Goal: Task Accomplishment & Management: Manage account settings

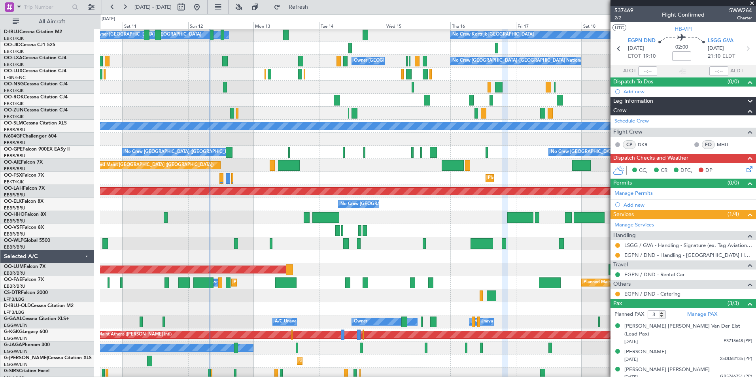
scroll to position [187, 0]
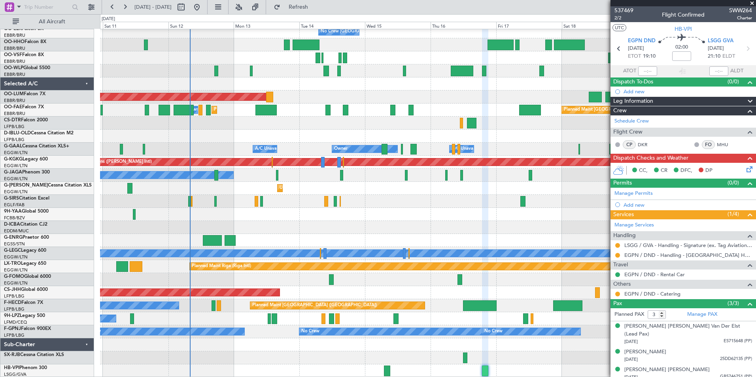
click at [436, 17] on div "Planned Maint [PERSON_NAME]-[GEOGRAPHIC_DATA][PERSON_NAME] ([GEOGRAPHIC_DATA][P…" at bounding box center [378, 195] width 756 height 363
click at [750, 2] on span at bounding box center [752, 3] width 8 height 7
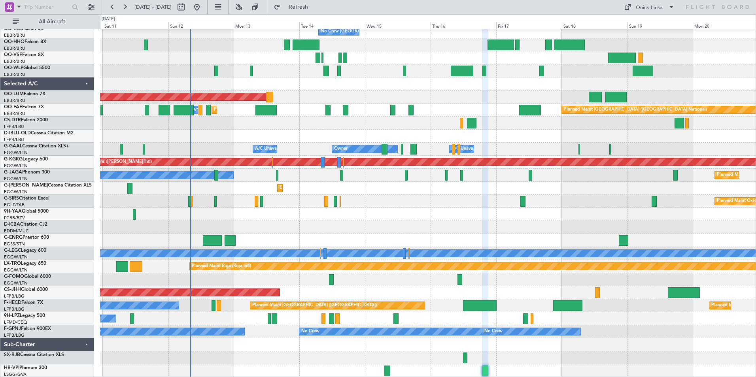
type input "0"
click at [641, 7] on div "Quick Links" at bounding box center [649, 8] width 27 height 8
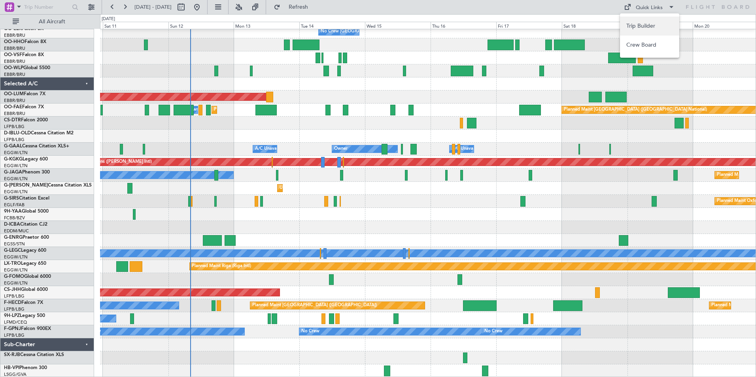
click at [640, 21] on button "Trip Builder" at bounding box center [649, 26] width 59 height 19
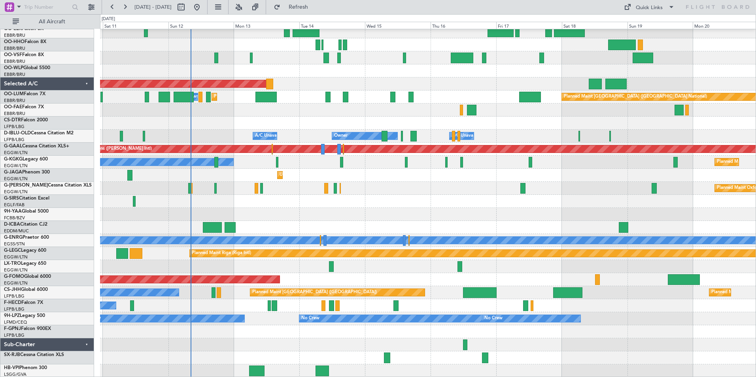
scroll to position [200, 0]
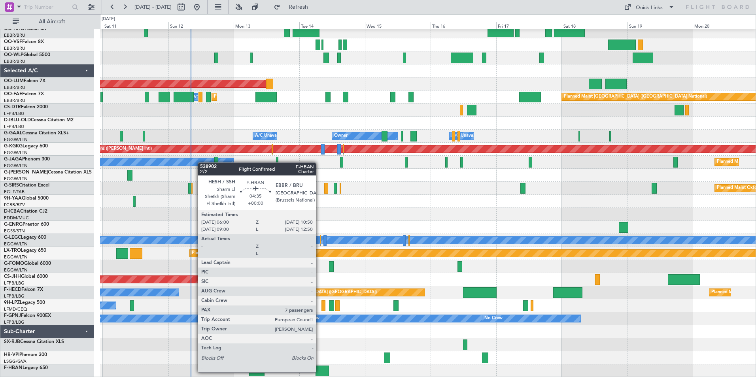
click at [320, 372] on div at bounding box center [322, 371] width 13 height 11
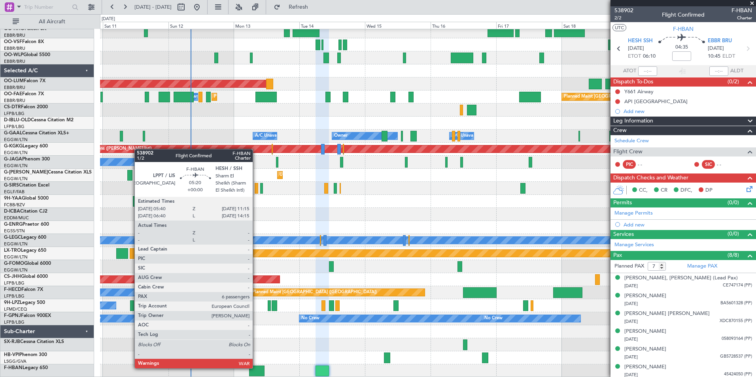
click at [256, 368] on div at bounding box center [256, 371] width 15 height 11
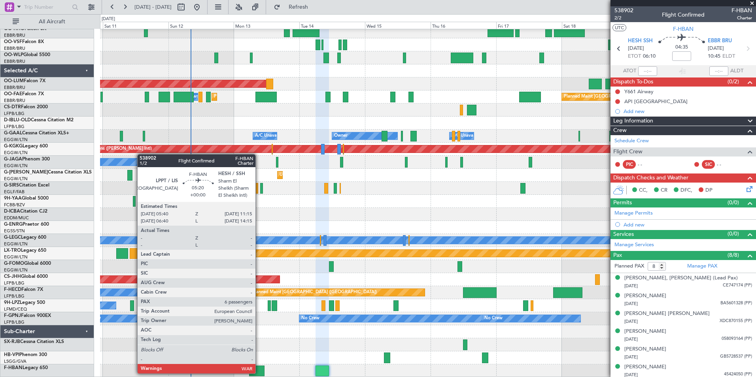
click at [259, 373] on div at bounding box center [256, 371] width 15 height 11
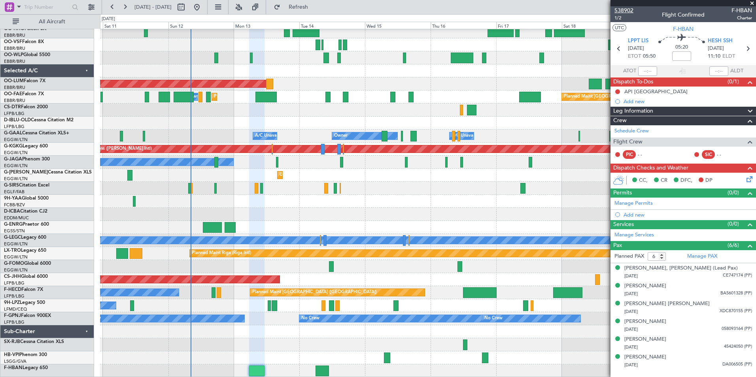
click at [632, 10] on span "538902" at bounding box center [624, 10] width 19 height 8
click at [630, 10] on span "538902" at bounding box center [624, 10] width 19 height 8
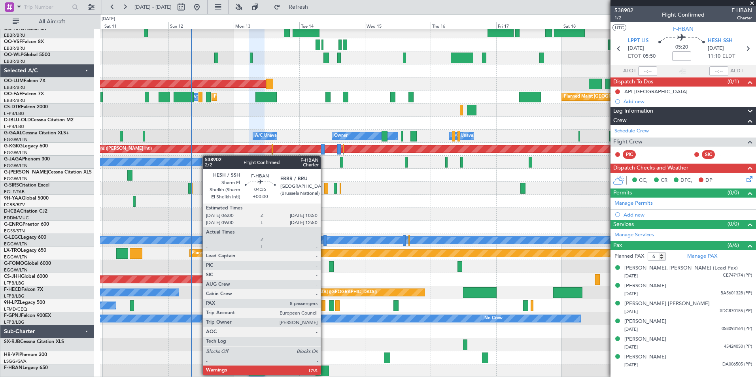
click at [324, 375] on div at bounding box center [322, 371] width 13 height 11
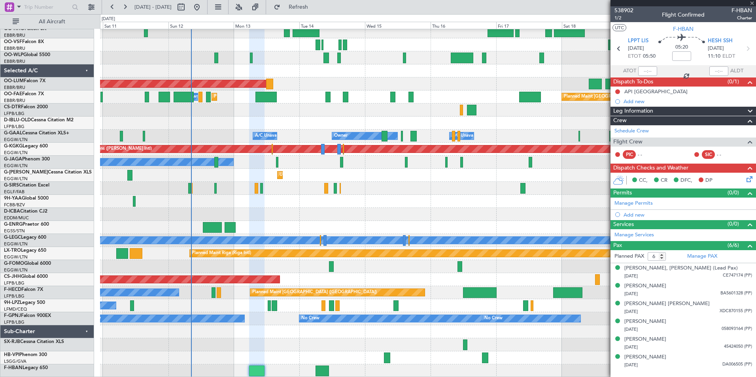
type input "8"
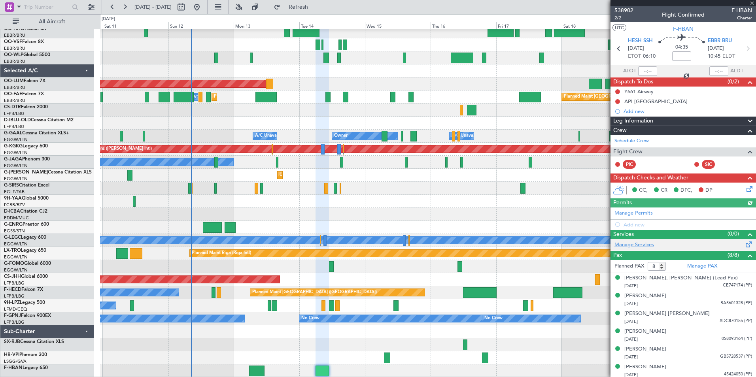
click at [635, 241] on link "Manage Services" at bounding box center [635, 245] width 40 height 8
click at [631, 9] on span "538902" at bounding box center [624, 10] width 19 height 8
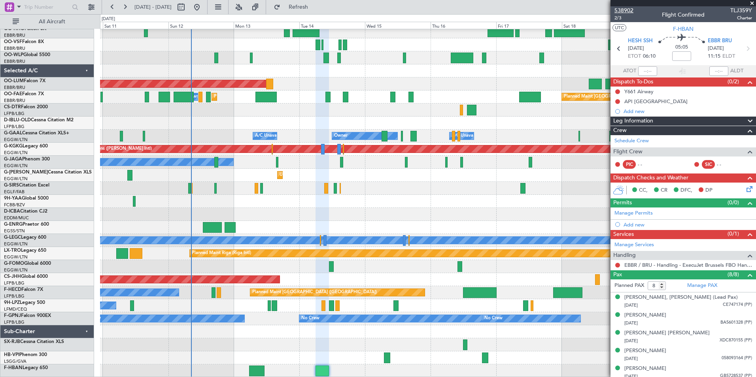
type input "+00:30"
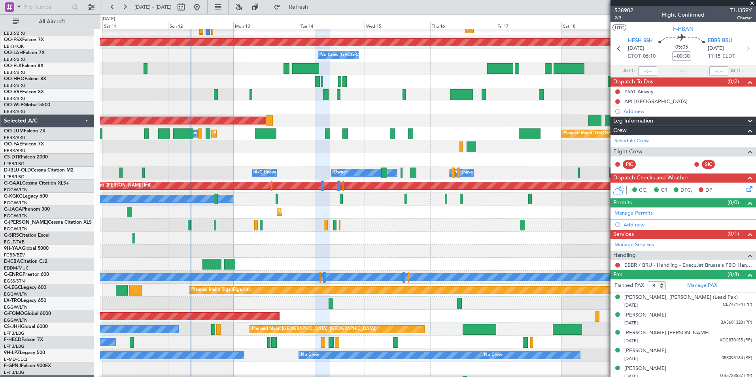
click at [281, 258] on div at bounding box center [428, 251] width 656 height 13
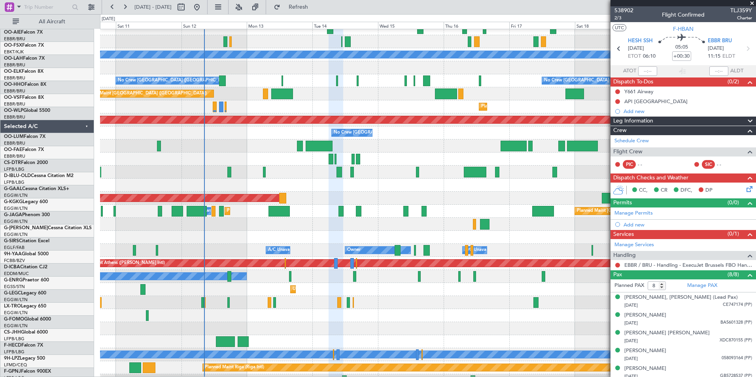
click at [291, 309] on div "Planned Maint Oxford ([GEOGRAPHIC_DATA]) A/C Unavailable" at bounding box center [428, 302] width 656 height 13
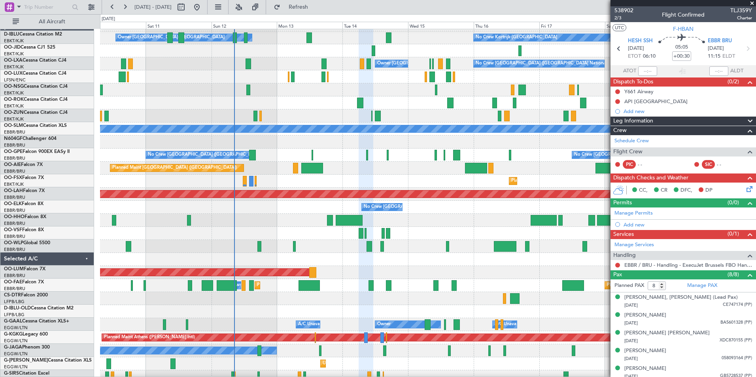
scroll to position [11, 0]
click at [283, 307] on div at bounding box center [428, 311] width 656 height 13
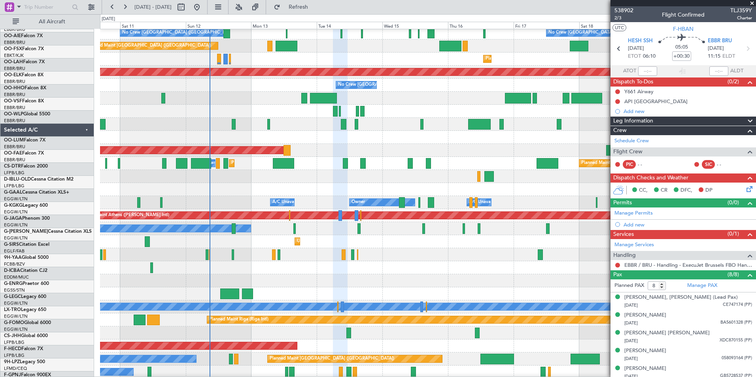
scroll to position [133, 0]
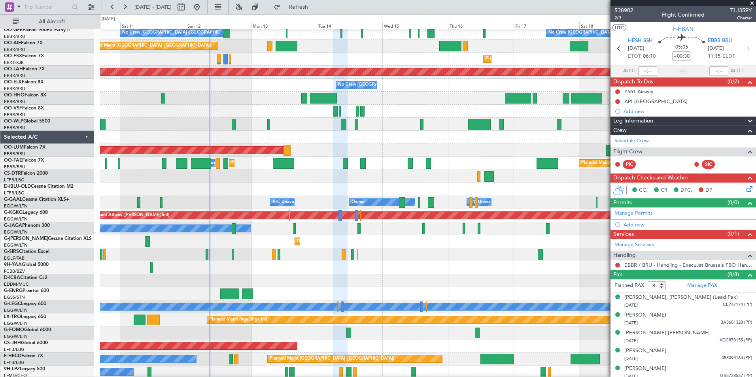
click at [297, 267] on div at bounding box center [428, 267] width 656 height 13
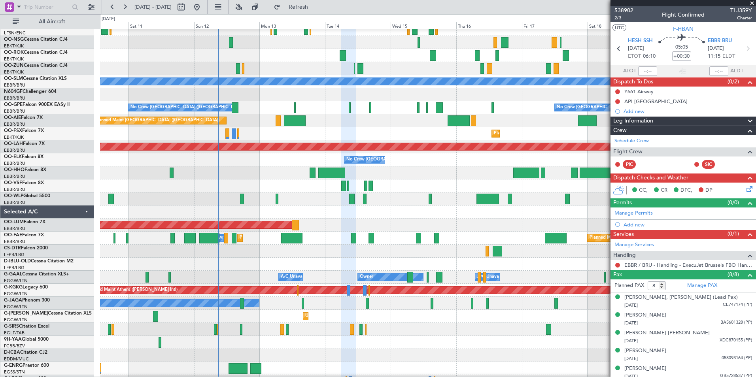
scroll to position [0, 0]
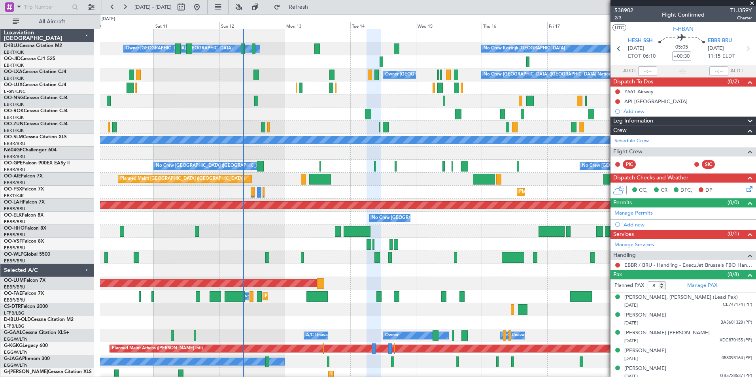
click at [297, 191] on div "No Crew Kortrijk-[GEOGRAPHIC_DATA] Owner [GEOGRAPHIC_DATA]-[GEOGRAPHIC_DATA] No…" at bounding box center [428, 303] width 656 height 548
click at [305, 241] on div at bounding box center [428, 244] width 656 height 13
click at [393, 241] on div "No Crew Kortrijk-[GEOGRAPHIC_DATA] Owner [GEOGRAPHIC_DATA]-[GEOGRAPHIC_DATA] No…" at bounding box center [428, 303] width 656 height 548
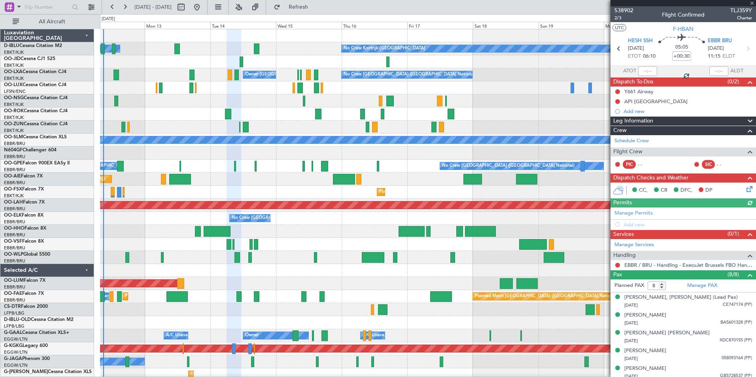
click at [510, 238] on div "No Crew Kortrijk-[GEOGRAPHIC_DATA] Owner [GEOGRAPHIC_DATA]-[GEOGRAPHIC_DATA] No…" at bounding box center [428, 303] width 656 height 548
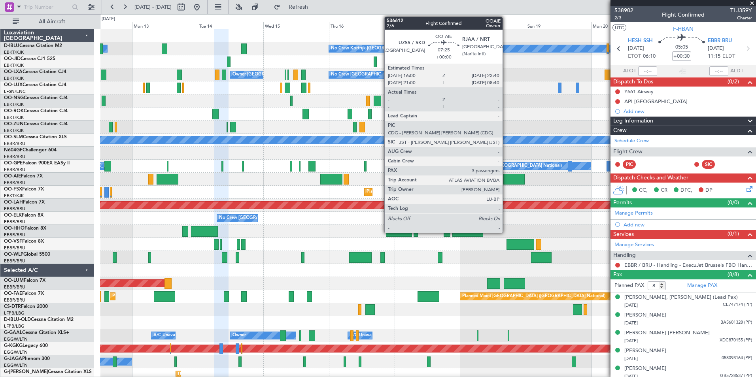
click at [506, 176] on div at bounding box center [514, 179] width 21 height 11
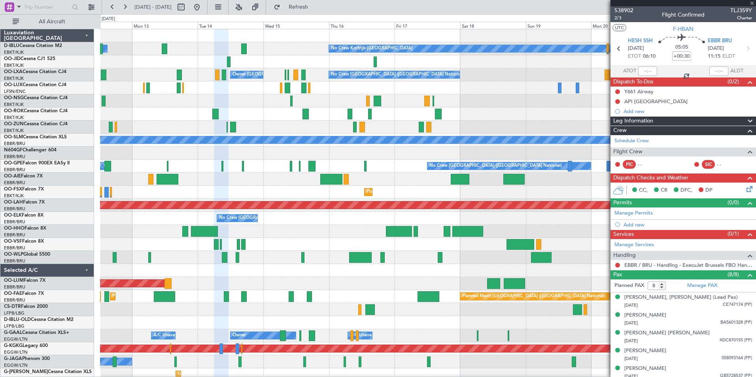
type input "3"
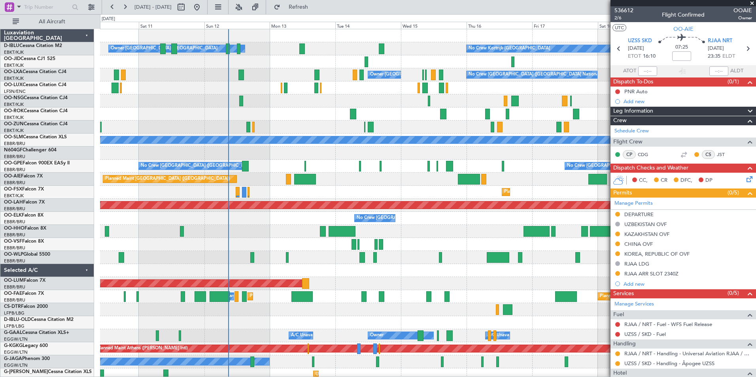
click at [498, 298] on div "Owner [GEOGRAPHIC_DATA]-[GEOGRAPHIC_DATA] No Crew Kortrijk-[GEOGRAPHIC_DATA] Ow…" at bounding box center [428, 303] width 656 height 548
click at [469, 271] on div at bounding box center [428, 270] width 656 height 13
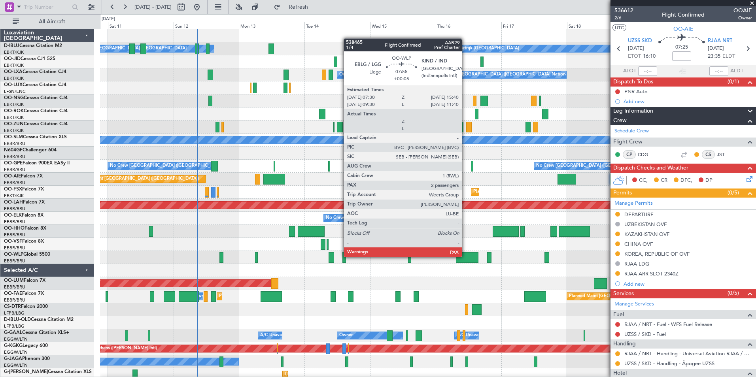
click at [466, 257] on div at bounding box center [467, 257] width 23 height 11
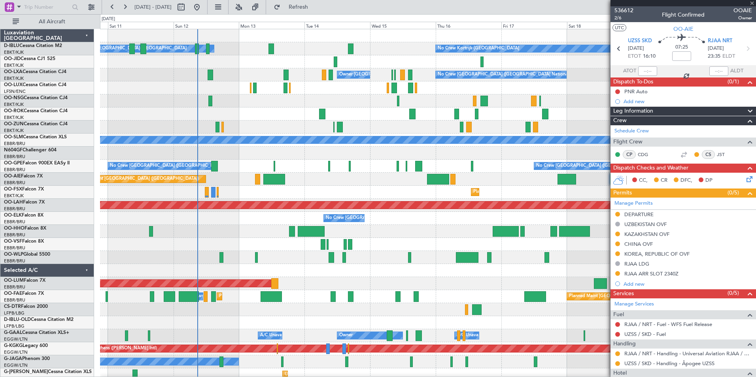
type input "+00:05"
type input "2"
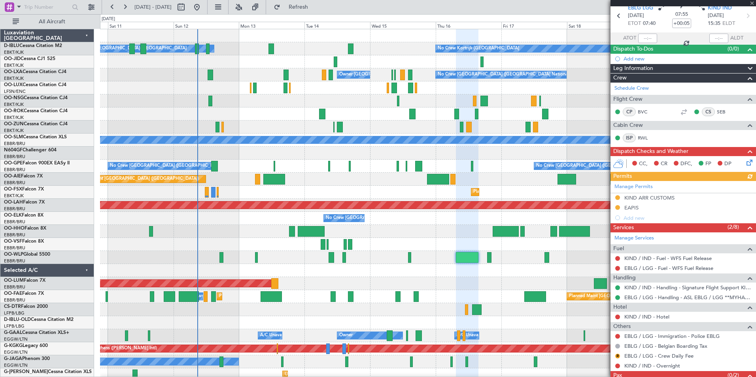
scroll to position [59, 0]
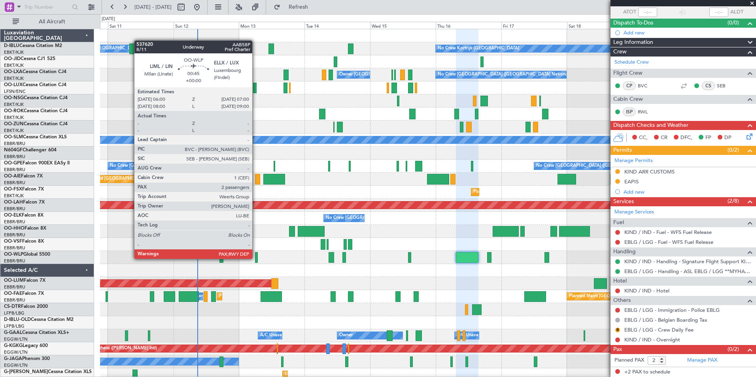
click at [256, 258] on div at bounding box center [256, 257] width 3 height 11
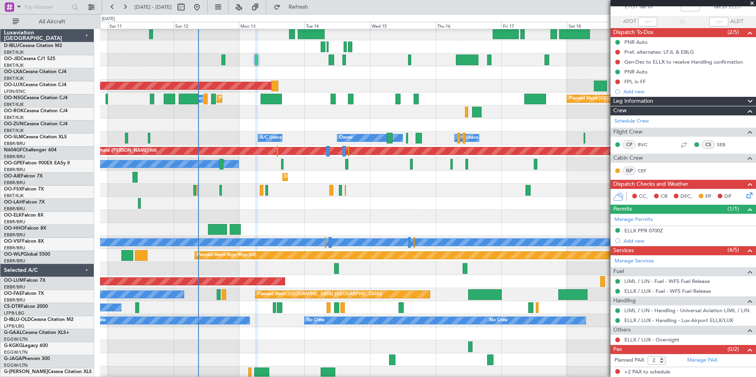
scroll to position [198, 0]
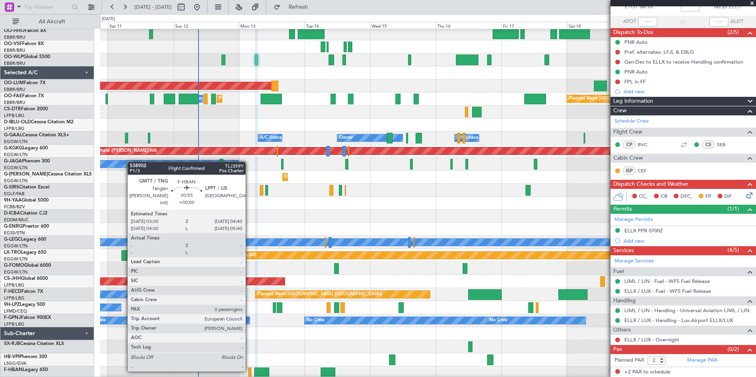
click at [249, 371] on div at bounding box center [250, 373] width 4 height 11
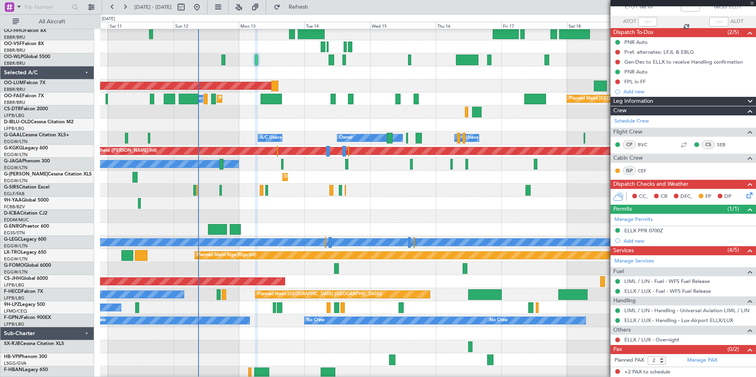
type input "0"
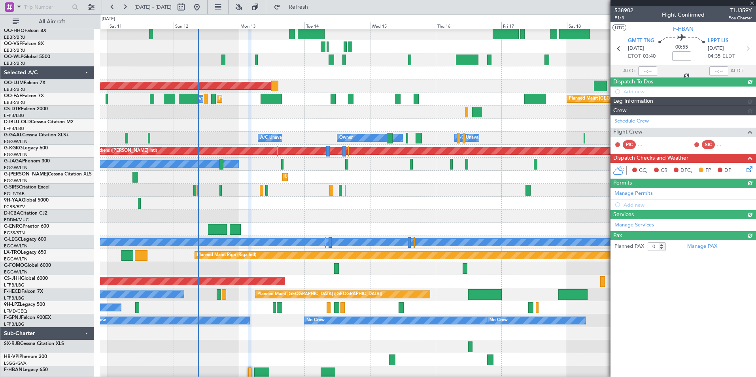
scroll to position [0, 0]
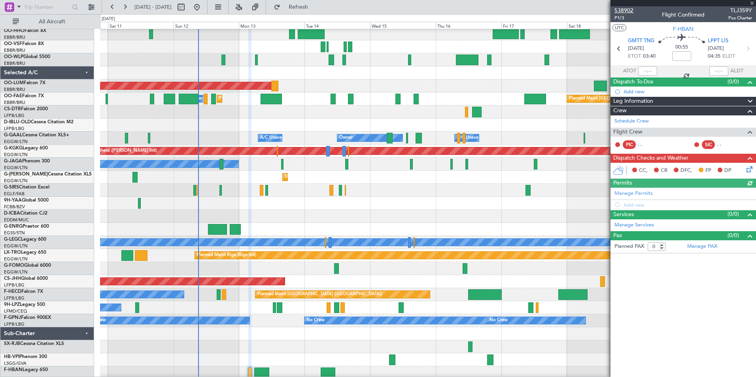
click at [629, 12] on span "538902" at bounding box center [624, 10] width 19 height 8
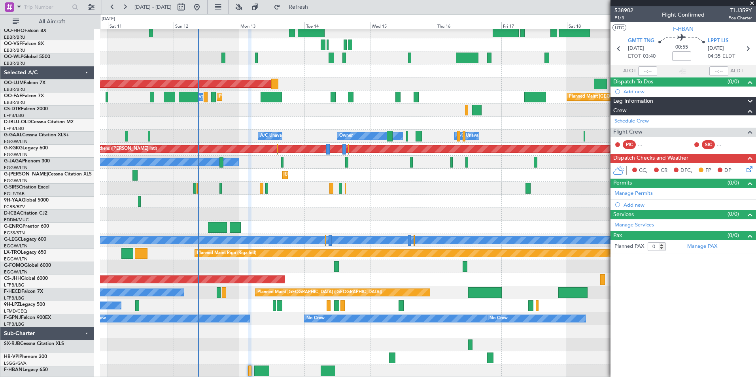
scroll to position [200, 0]
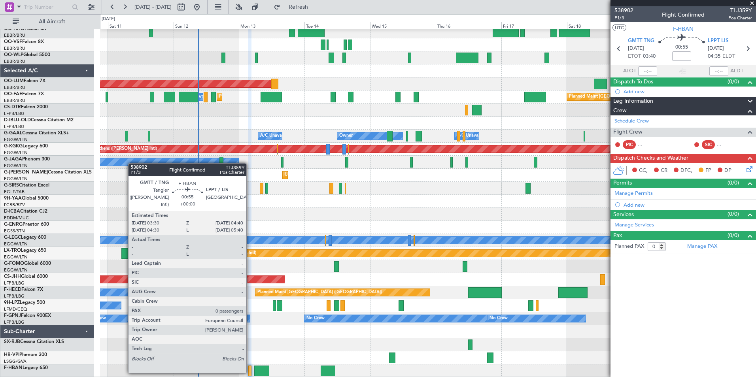
click at [250, 373] on div at bounding box center [250, 371] width 4 height 11
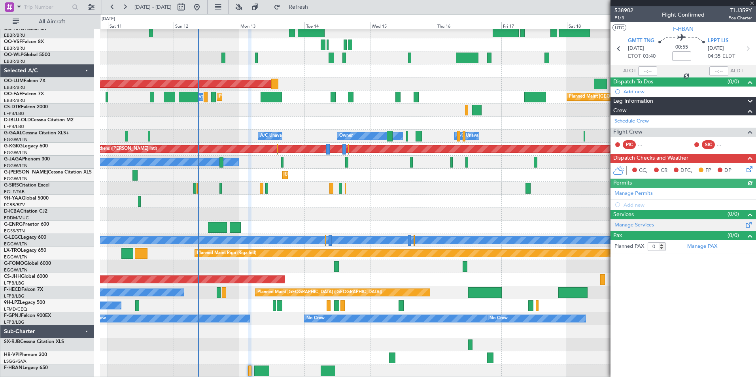
click at [650, 224] on link "Manage Services" at bounding box center [635, 226] width 40 height 8
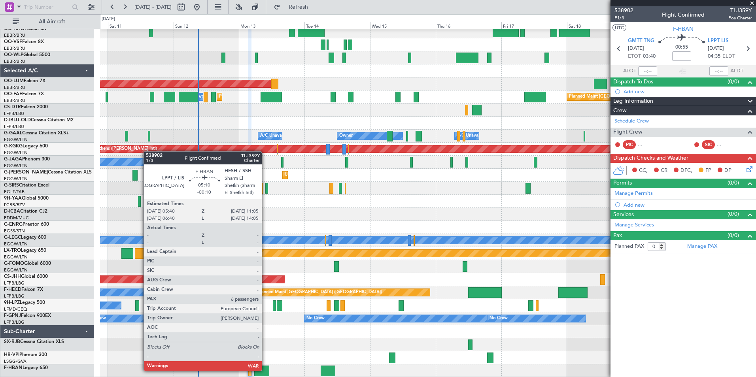
click at [265, 370] on div at bounding box center [261, 371] width 15 height 11
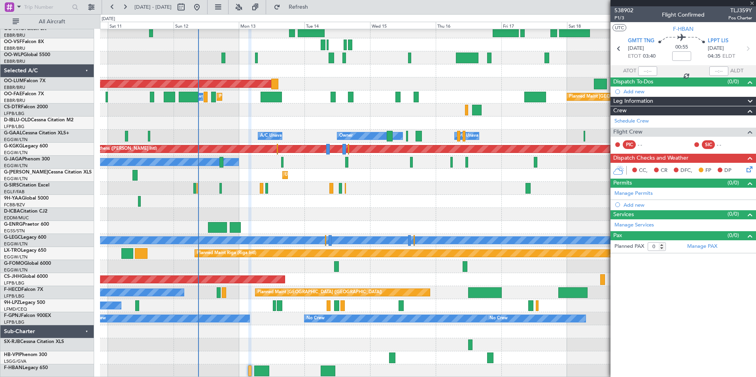
type input "-00:10"
type input "6"
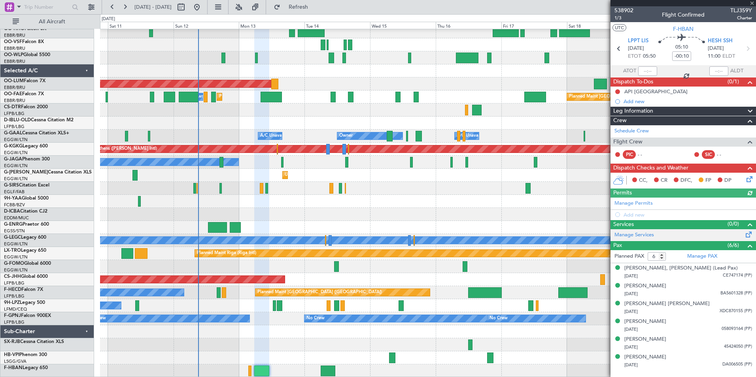
click at [650, 240] on div "Manage Services" at bounding box center [684, 235] width 146 height 12
click at [644, 233] on link "Manage Services" at bounding box center [635, 235] width 40 height 8
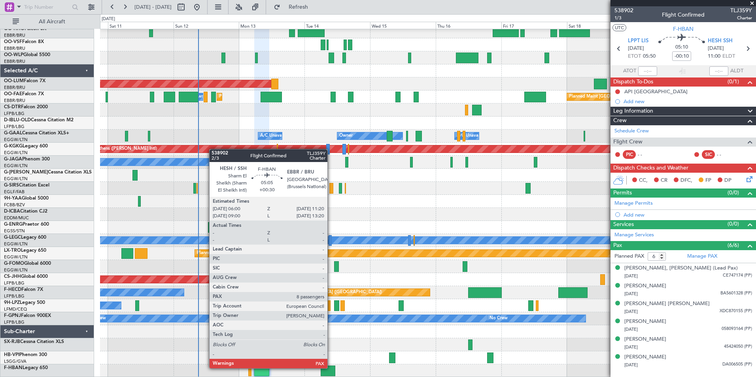
click at [331, 368] on div at bounding box center [328, 371] width 15 height 11
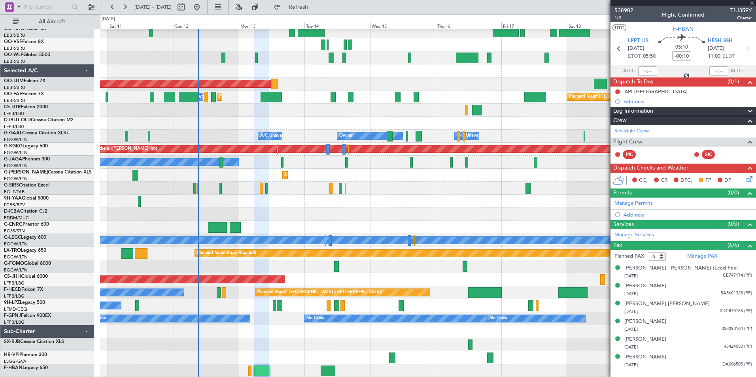
type input "+00:30"
type input "8"
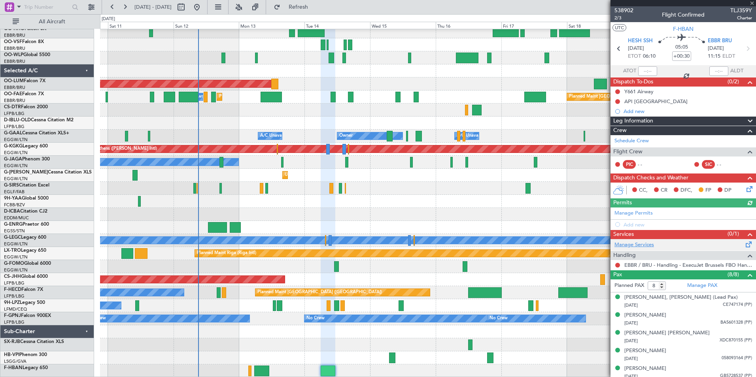
click at [636, 244] on link "Manage Services" at bounding box center [635, 245] width 40 height 8
click at [693, 287] on link "Manage PAX" at bounding box center [703, 286] width 30 height 8
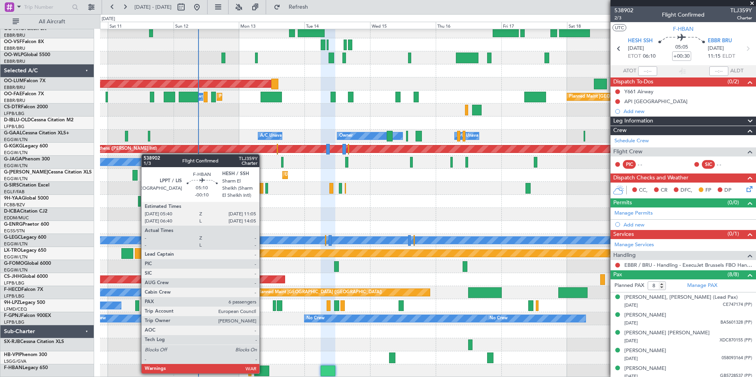
click at [263, 372] on div at bounding box center [261, 371] width 15 height 11
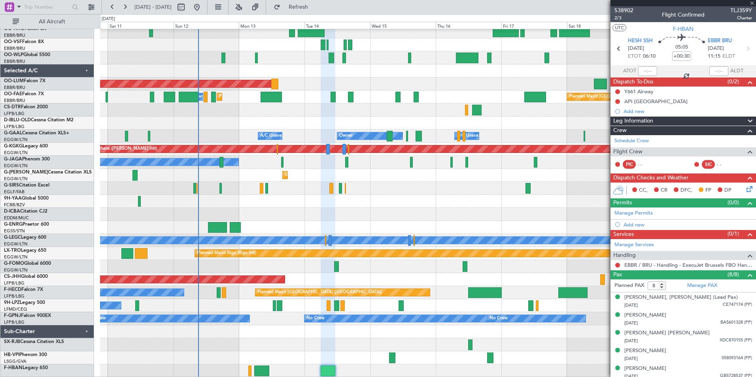
type input "-00:10"
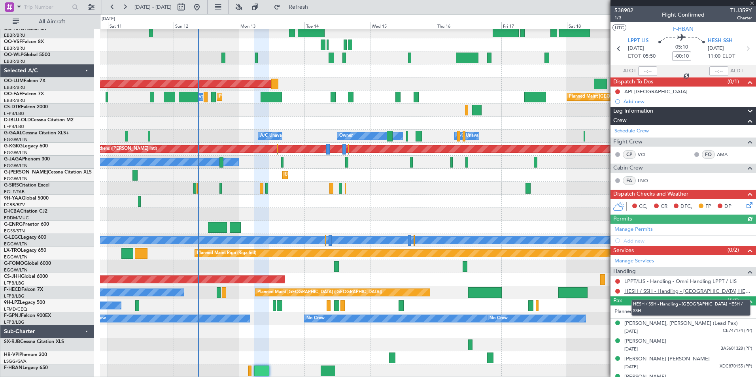
click at [659, 293] on link "HESH / SSH - Handling - [GEOGRAPHIC_DATA] HESH / SSH" at bounding box center [689, 291] width 128 height 7
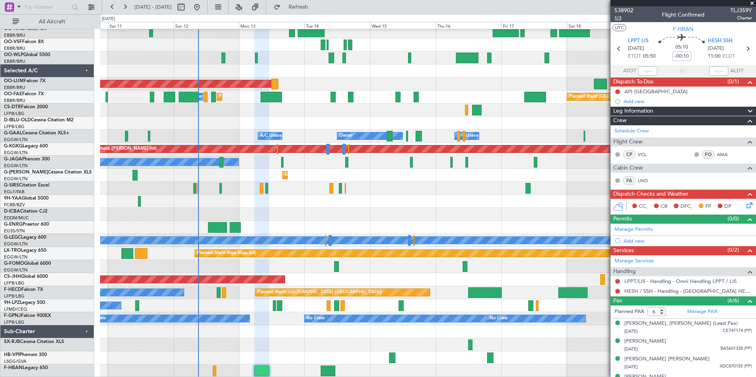
click at [623, 15] on span "1/3" at bounding box center [624, 18] width 19 height 7
click at [626, 11] on span "538902" at bounding box center [624, 10] width 19 height 8
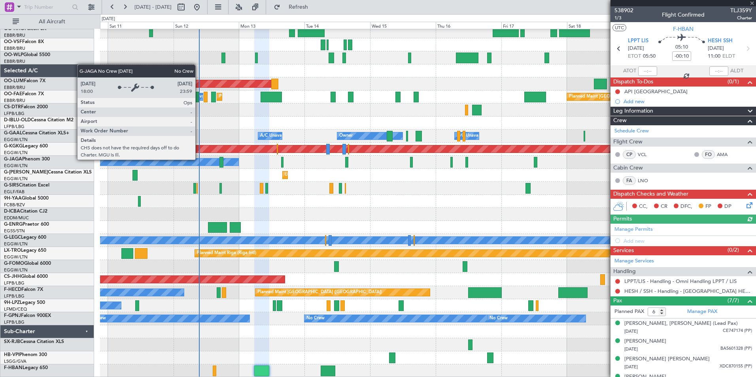
type input "7"
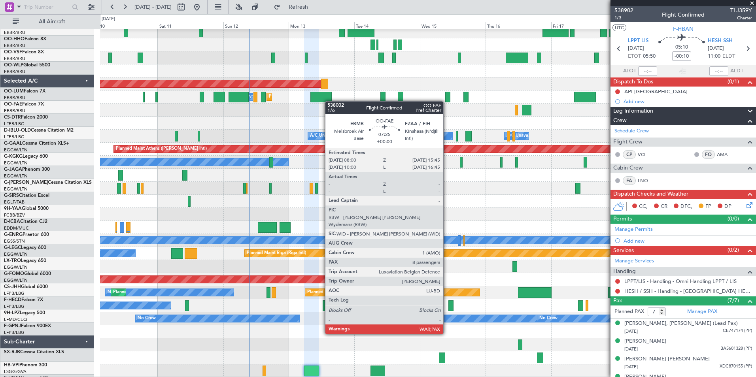
click at [324, 86] on div "No Crew [GEOGRAPHIC_DATA] ([GEOGRAPHIC_DATA] National) Planned Maint Geneva ([G…" at bounding box center [428, 103] width 656 height 548
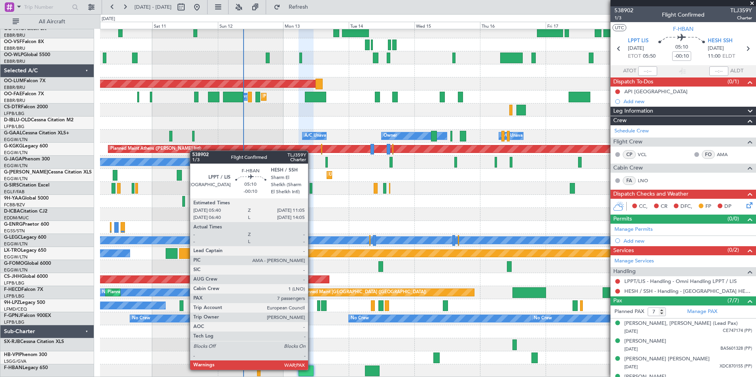
click at [312, 369] on div at bounding box center [306, 371] width 15 height 11
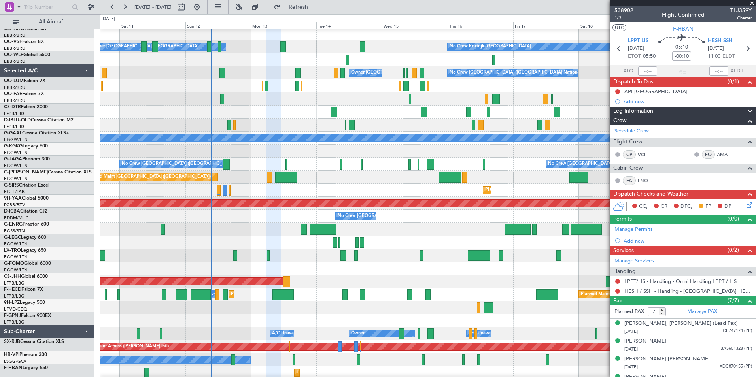
scroll to position [2, 0]
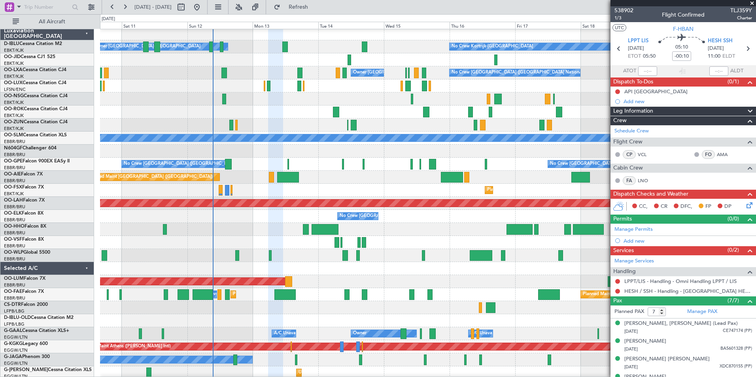
click at [251, 377] on html "[DATE] - [DATE] Refresh Quick Links All Aircraft No Crew Kortrijk-[GEOGRAPHIC_D…" at bounding box center [378, 188] width 756 height 377
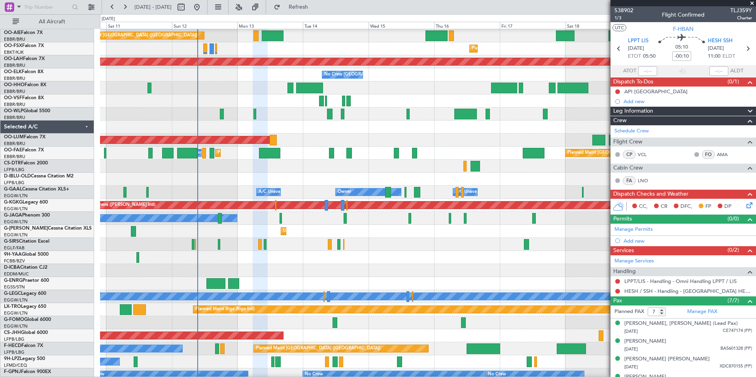
click at [327, 108] on div at bounding box center [428, 114] width 656 height 13
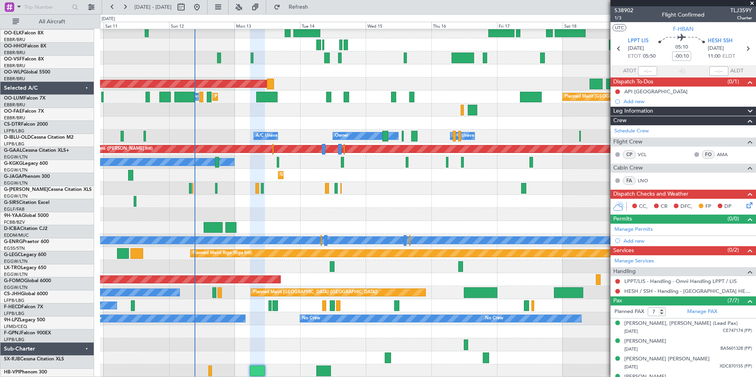
scroll to position [200, 0]
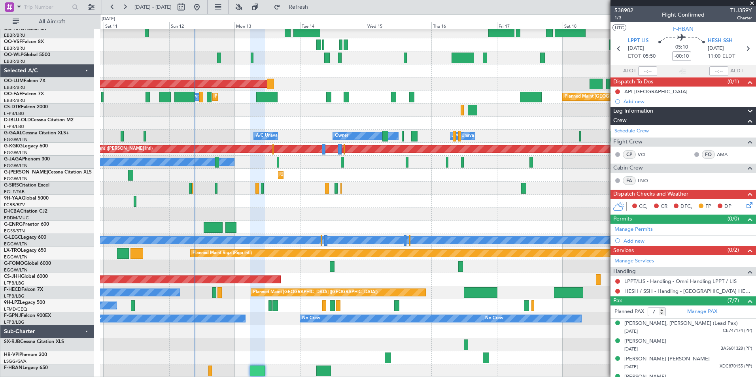
click at [352, 45] on div "No Crew [GEOGRAPHIC_DATA] ([GEOGRAPHIC_DATA] National) Planned Maint Geneva ([G…" at bounding box center [428, 103] width 656 height 548
click at [618, 282] on button at bounding box center [618, 281] width 5 height 5
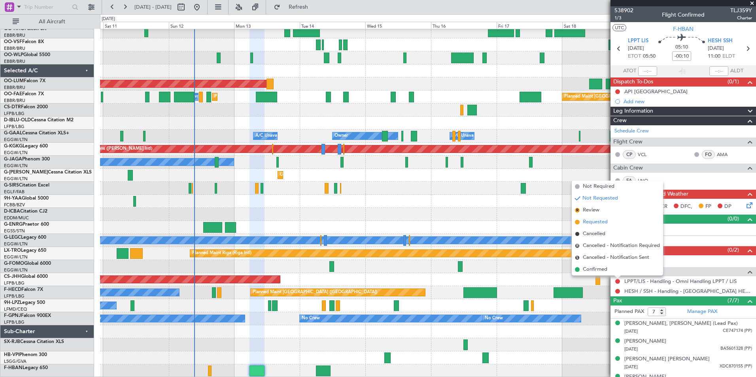
click at [593, 227] on li "Requested" at bounding box center [617, 222] width 91 height 12
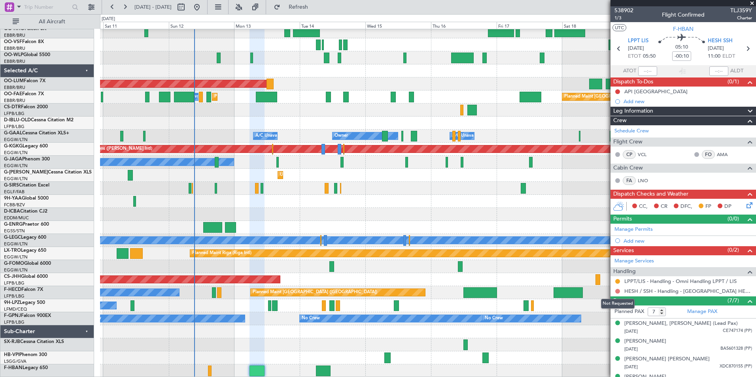
click at [617, 291] on button at bounding box center [618, 291] width 5 height 5
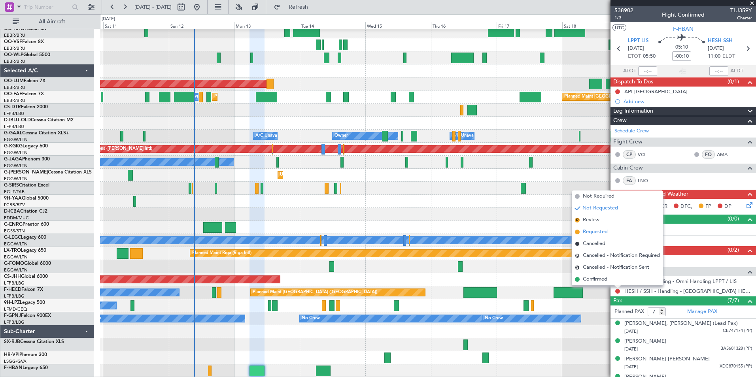
click at [596, 229] on span "Requested" at bounding box center [595, 232] width 25 height 8
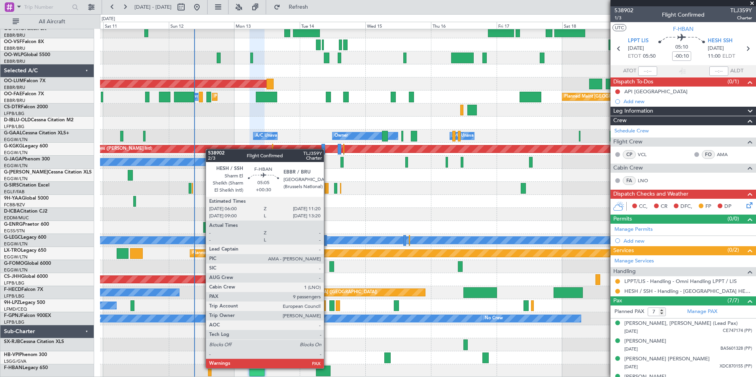
click at [328, 368] on div at bounding box center [323, 371] width 15 height 11
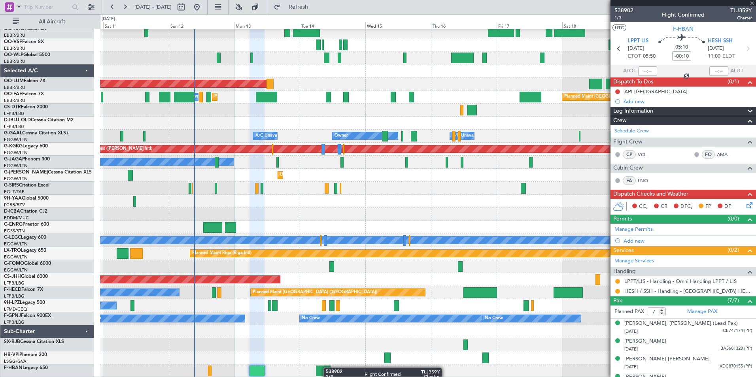
type input "+00:30"
type input "9"
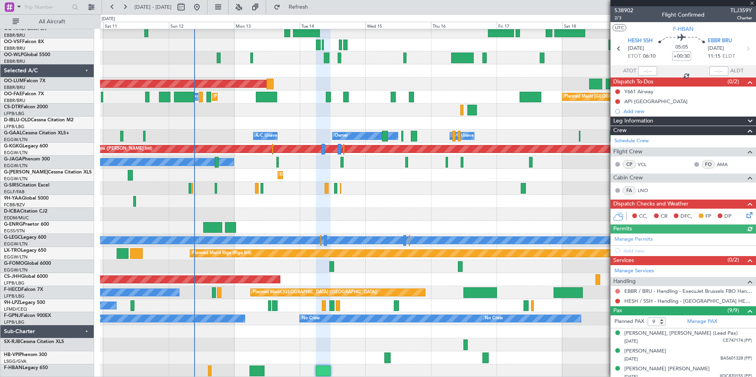
click at [617, 290] on button at bounding box center [618, 291] width 5 height 5
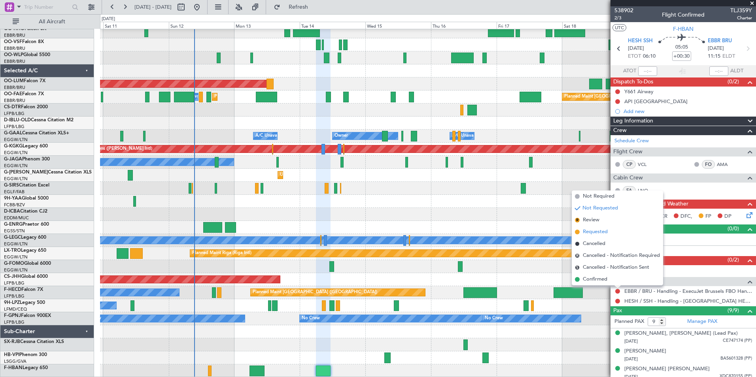
click at [584, 227] on li "Requested" at bounding box center [617, 232] width 91 height 12
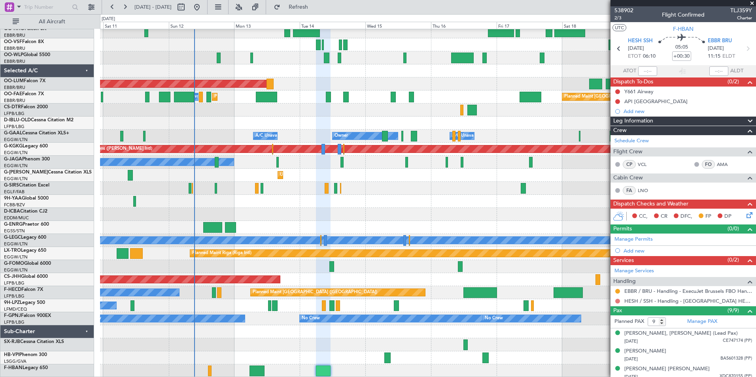
click at [616, 299] on button at bounding box center [618, 301] width 5 height 5
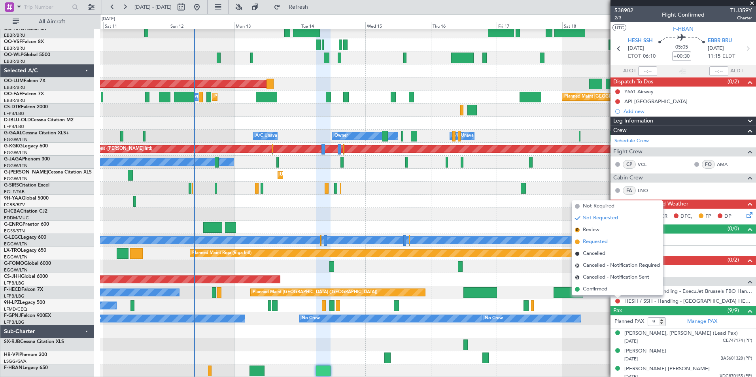
click at [603, 243] on span "Requested" at bounding box center [595, 242] width 25 height 8
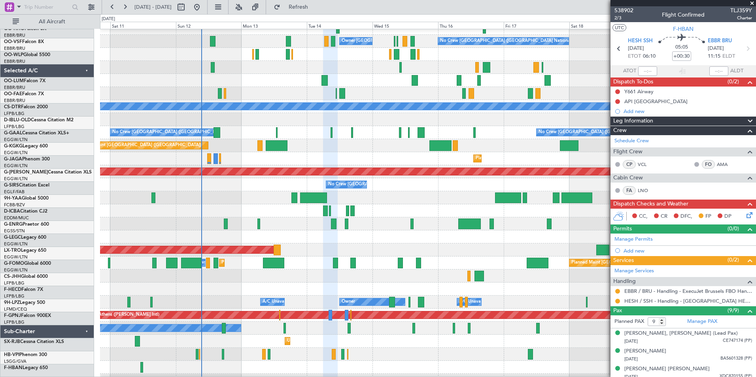
scroll to position [13, 0]
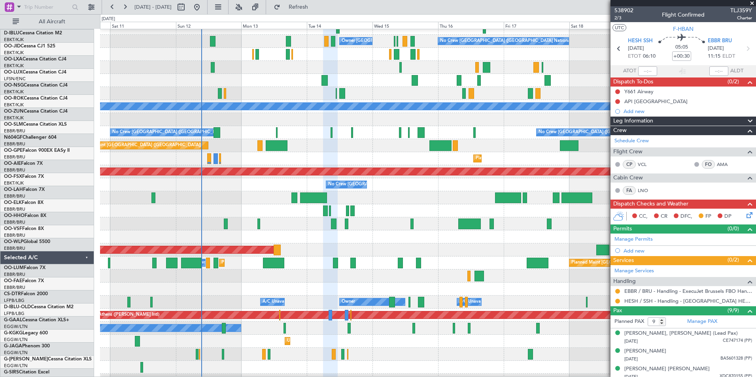
click at [289, 377] on html "[DATE] - [DATE] Refresh Quick Links All Aircraft Owner [GEOGRAPHIC_DATA]-[GEOGR…" at bounding box center [378, 188] width 756 height 377
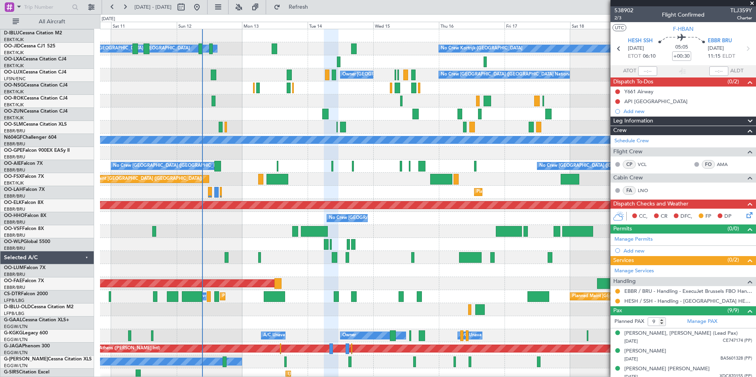
scroll to position [0, 0]
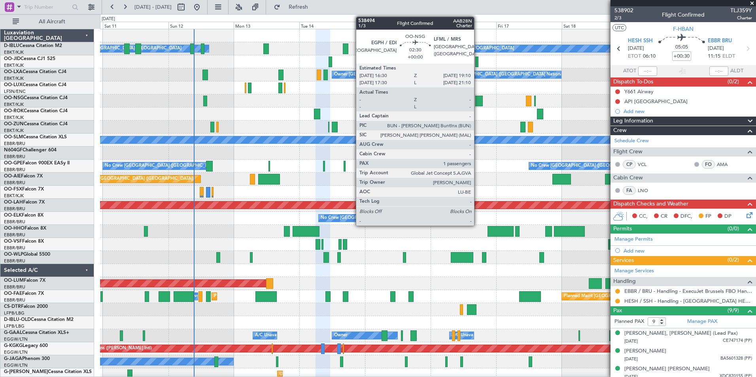
click at [478, 100] on div at bounding box center [480, 101] width 8 height 11
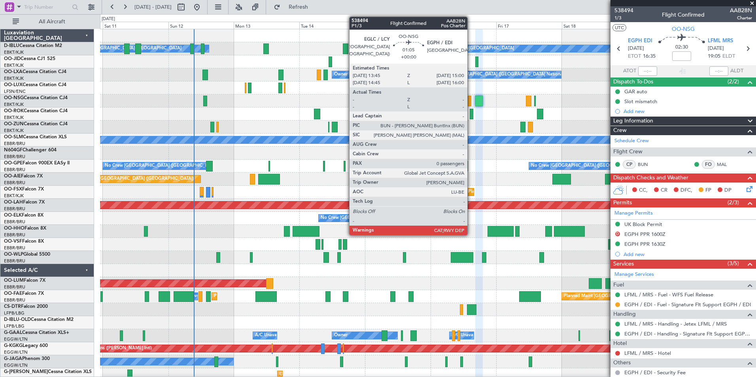
click at [471, 102] on div at bounding box center [470, 101] width 4 height 11
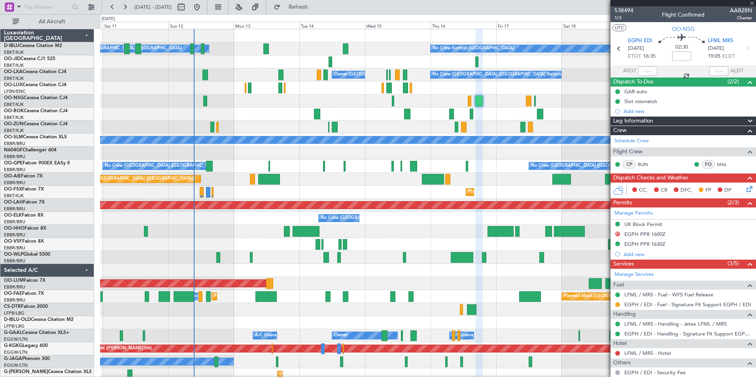
type input "0"
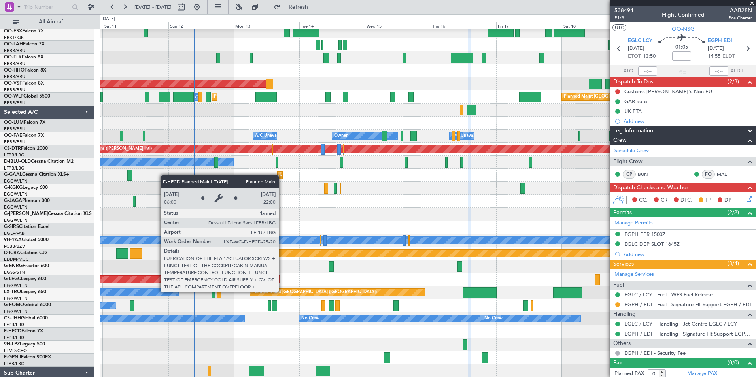
scroll to position [200, 0]
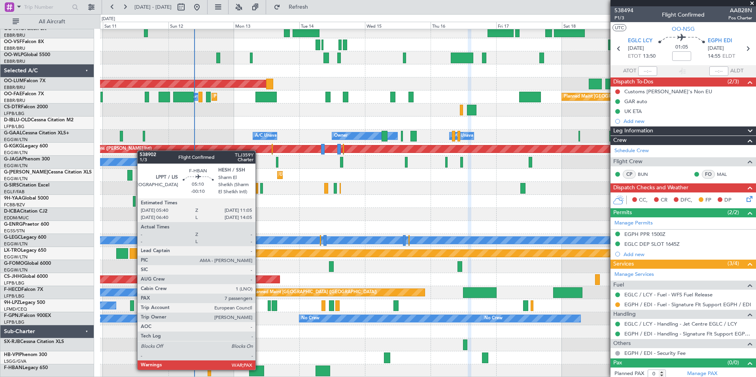
click at [259, 369] on div at bounding box center [256, 371] width 15 height 11
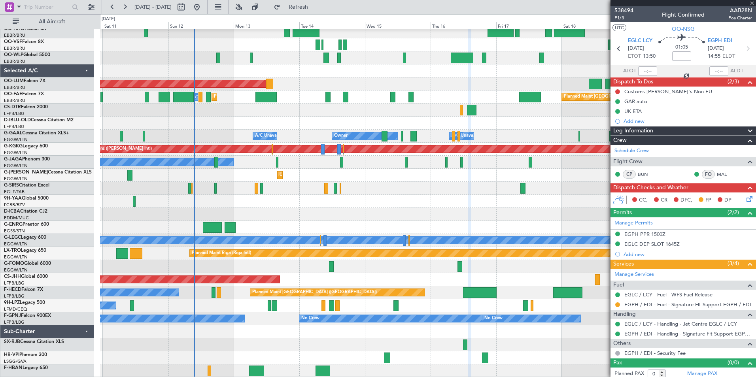
type input "-00:10"
type input "7"
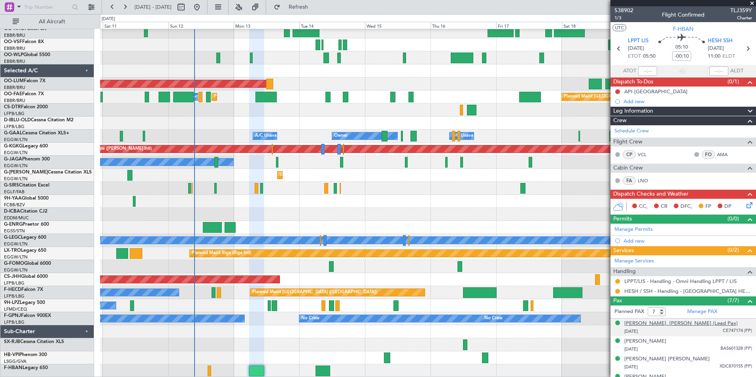
click at [654, 321] on div "[PERSON_NAME], [PERSON_NAME] (Lead Pax)" at bounding box center [682, 324] width 114 height 8
click at [709, 312] on link "Manage PAX" at bounding box center [703, 312] width 30 height 8
click at [631, 11] on span "538902" at bounding box center [624, 10] width 19 height 8
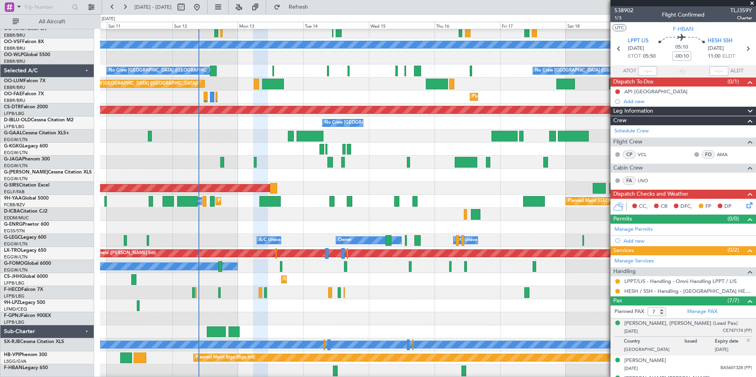
click at [336, 313] on div at bounding box center [428, 305] width 656 height 13
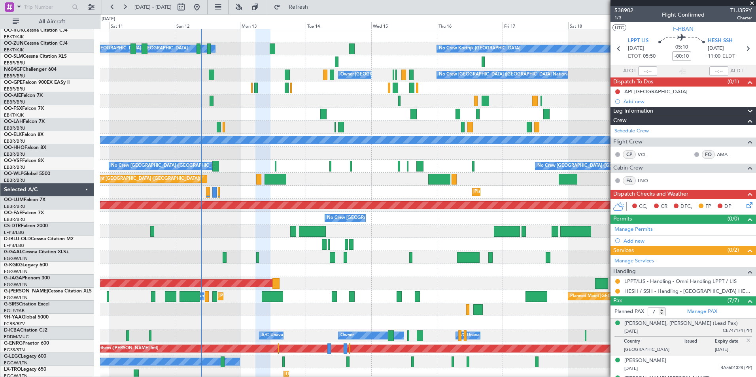
scroll to position [0, 0]
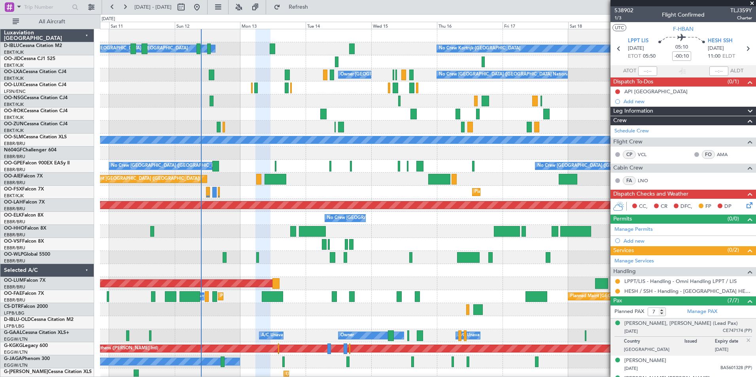
click at [319, 338] on div "No Crew Kortrijk-Wevelgem Owner Kortrijk-Wevelgem No Crew Brussels (Brussels Na…" at bounding box center [428, 303] width 656 height 548
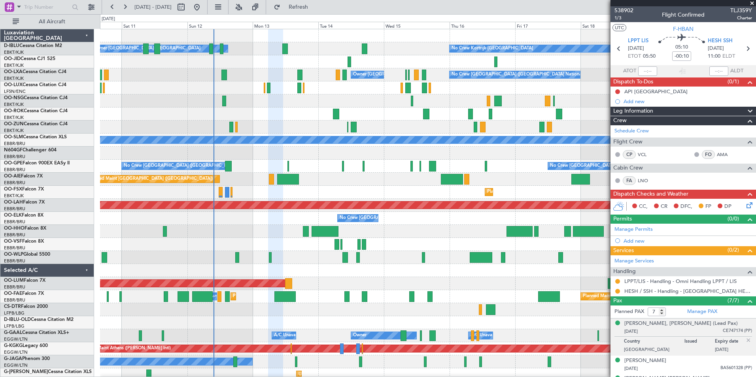
click at [301, 286] on div "No Crew Kortrijk-Wevelgem Owner Kortrijk-Wevelgem No Crew Brussels (Brussels Na…" at bounding box center [428, 303] width 656 height 548
